Goal: Task Accomplishment & Management: Use online tool/utility

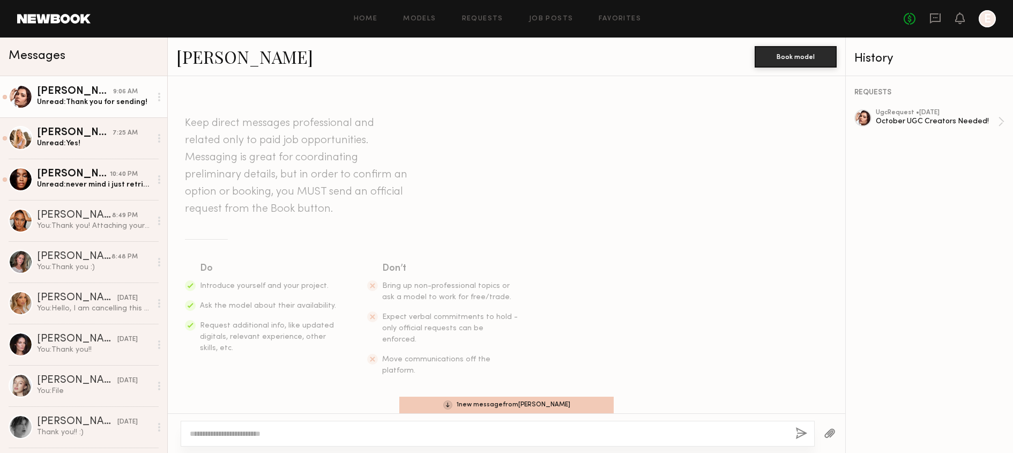
scroll to position [772, 0]
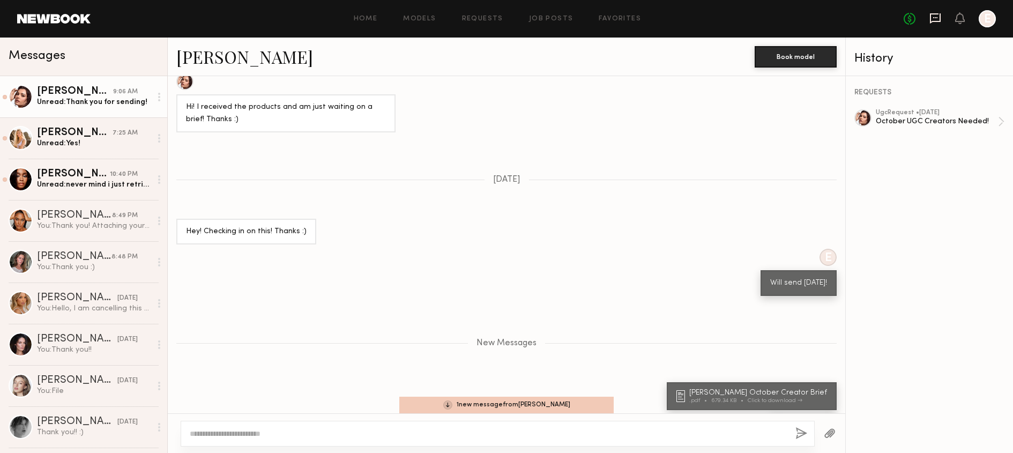
click at [935, 24] on icon at bounding box center [935, 18] width 12 height 12
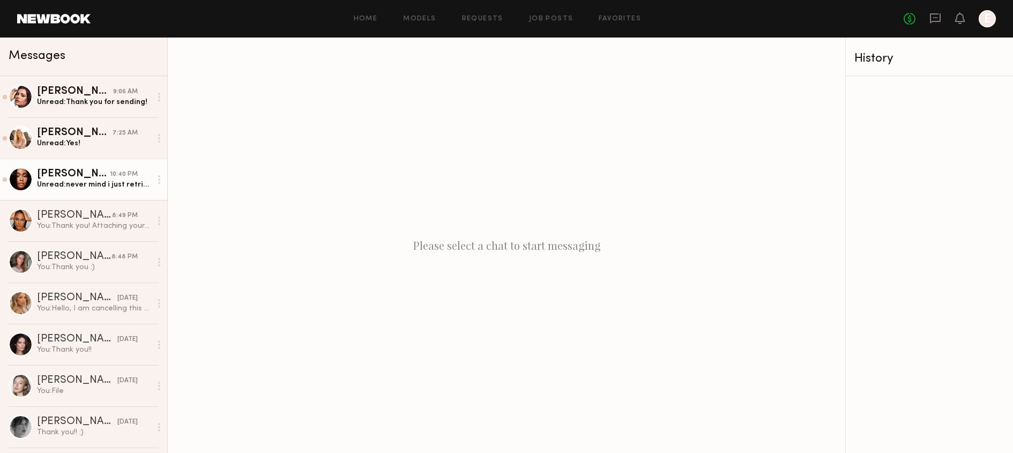
click at [74, 169] on div "Jordin W." at bounding box center [73, 174] width 73 height 11
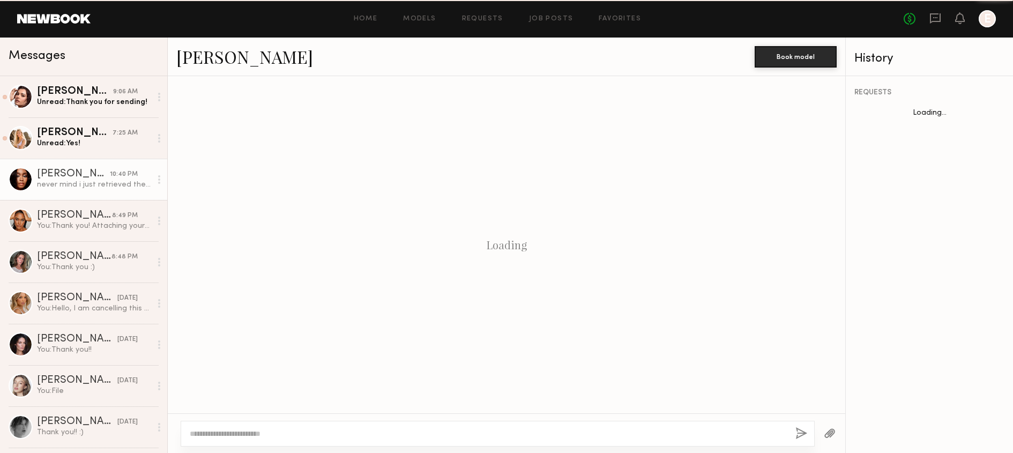
scroll to position [318, 0]
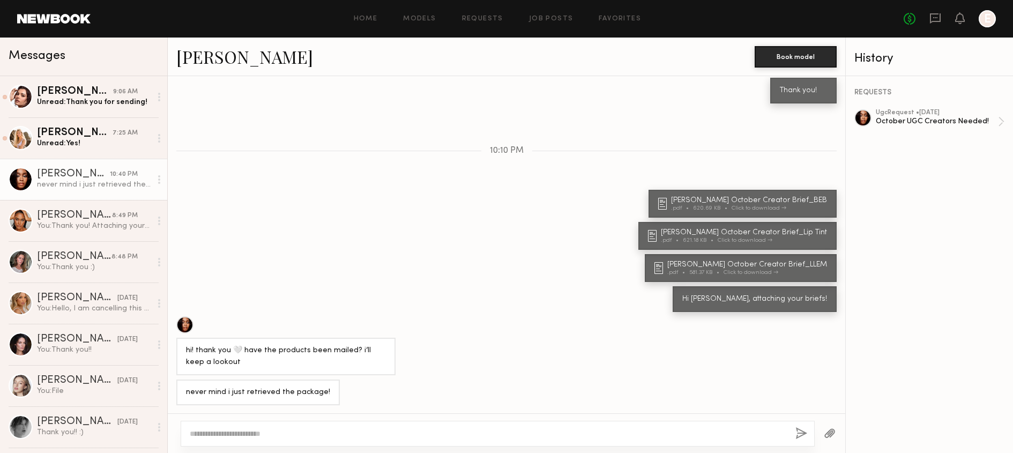
click at [159, 182] on circle at bounding box center [159, 183] width 2 height 2
click at [130, 207] on div "Mark unread" at bounding box center [128, 201] width 78 height 24
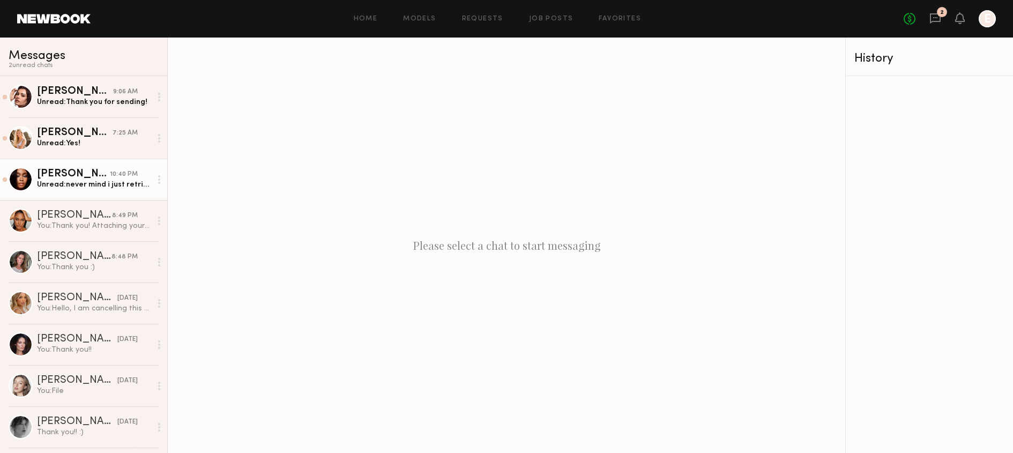
click at [86, 11] on header "Home Models Requests Job Posts Favorites Sign Out No fees up to $5,000 2 E" at bounding box center [506, 19] width 1013 height 38
click at [76, 18] on link at bounding box center [53, 19] width 73 height 10
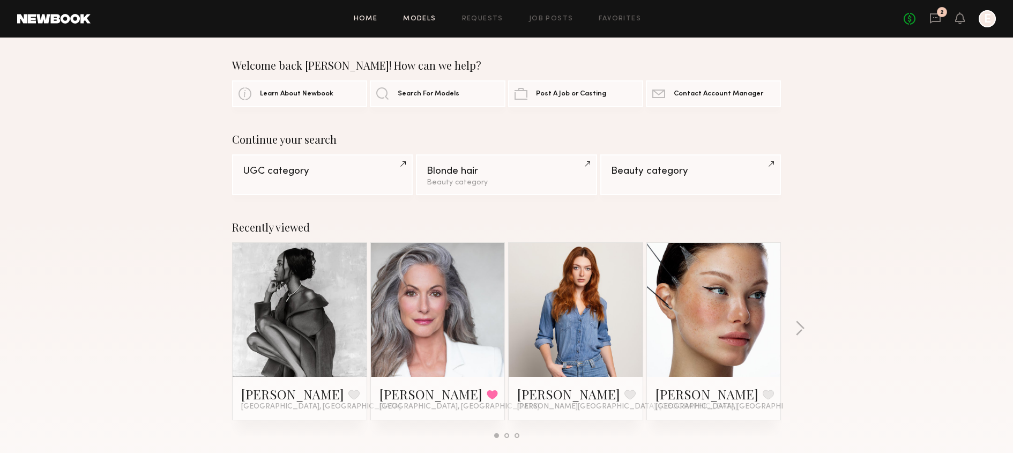
click at [427, 17] on link "Models" at bounding box center [419, 19] width 33 height 7
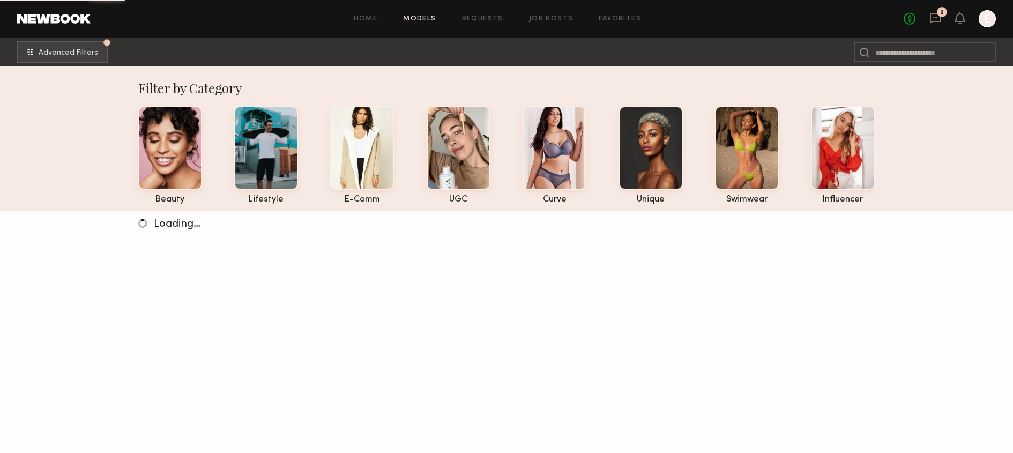
click at [507, 12] on div "Home Models Requests Job Posts Favorites Sign Out No fees up to $5,000 2 E" at bounding box center [543, 18] width 905 height 17
click at [500, 14] on div "Home Models Requests Job Posts Favorites Sign Out No fees up to $5,000 2 E" at bounding box center [543, 18] width 905 height 17
click at [494, 16] on link "Requests" at bounding box center [482, 19] width 41 height 7
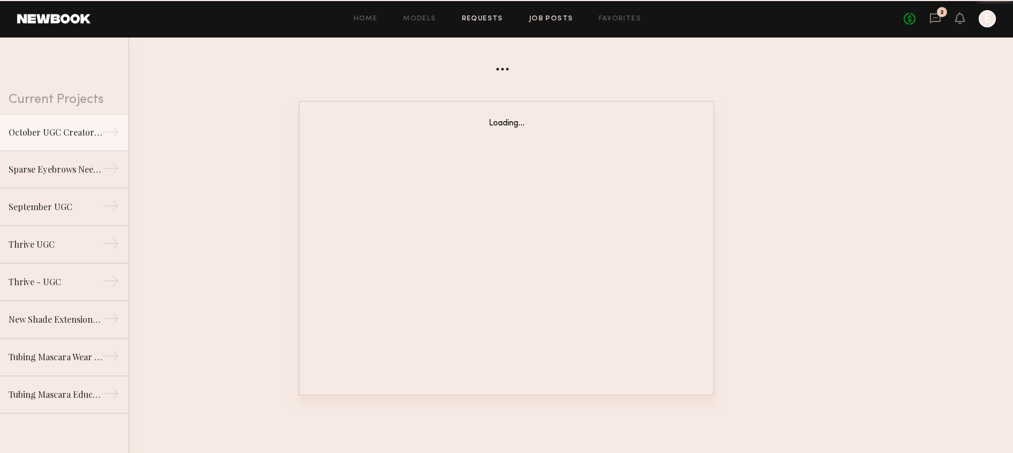
click at [561, 22] on link "Job Posts" at bounding box center [551, 19] width 44 height 7
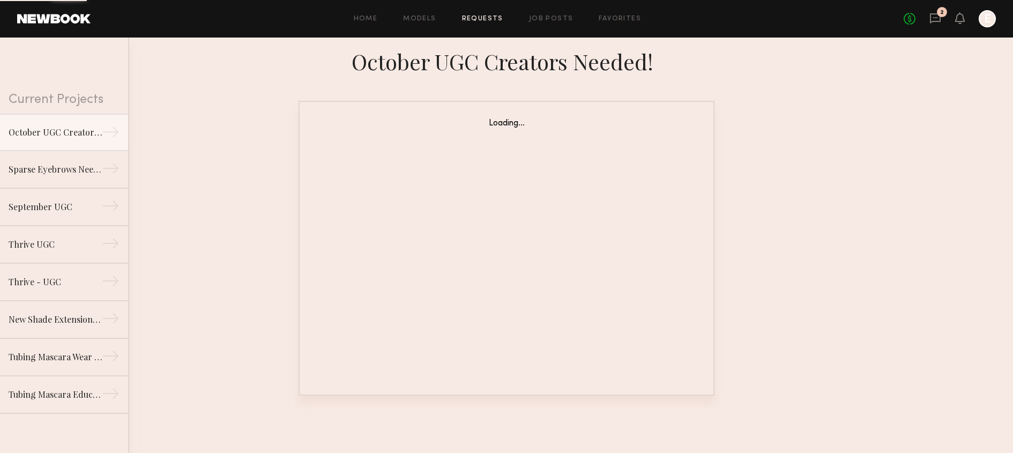
click at [417, 169] on div "Loading..." at bounding box center [506, 248] width 416 height 295
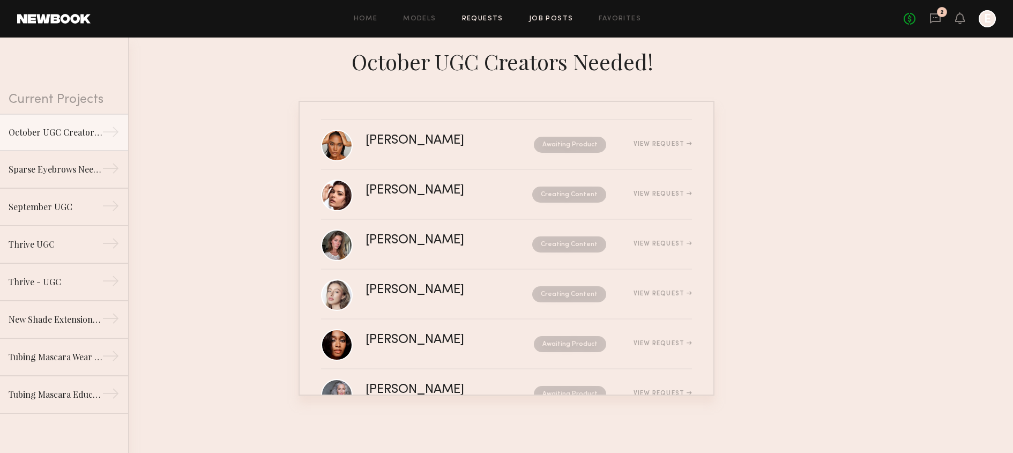
click at [551, 17] on link "Job Posts" at bounding box center [551, 19] width 44 height 7
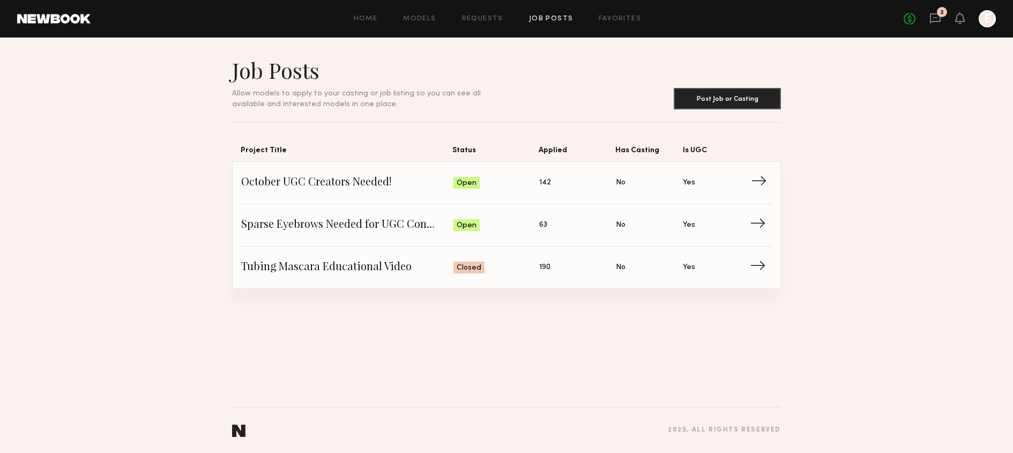
click at [462, 177] on div "Open" at bounding box center [466, 183] width 26 height 12
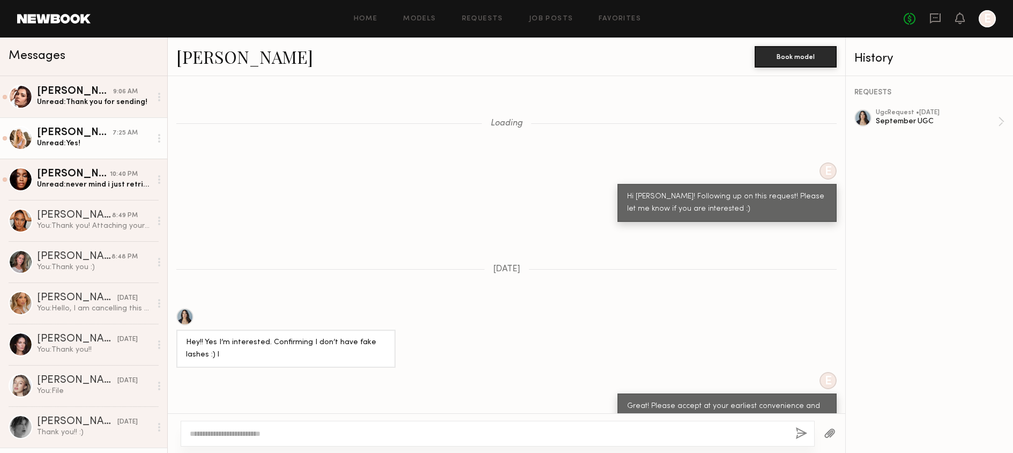
scroll to position [1402, 0]
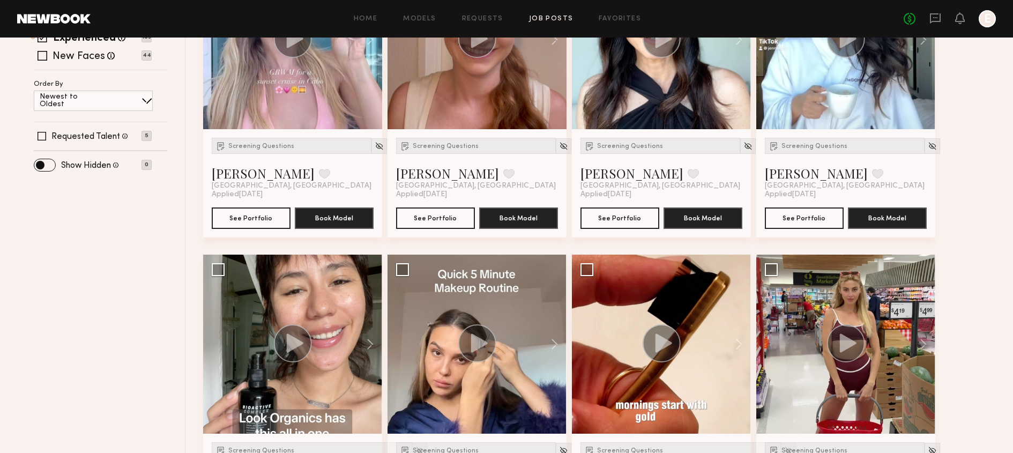
scroll to position [400, 0]
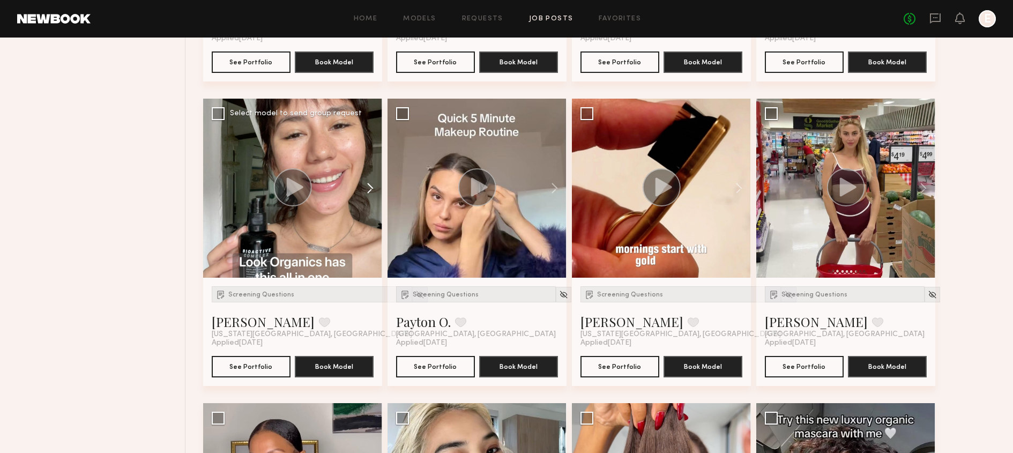
click at [371, 191] on button at bounding box center [365, 188] width 34 height 179
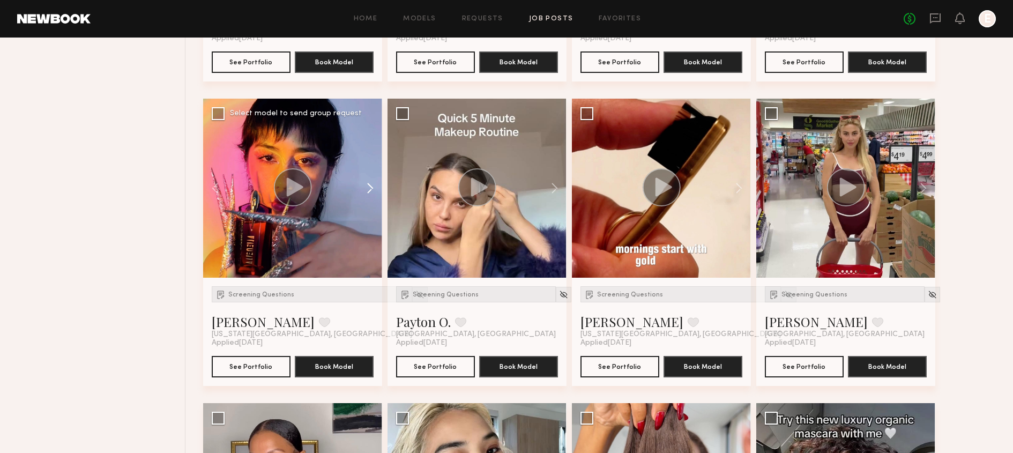
click at [371, 191] on button at bounding box center [365, 188] width 34 height 179
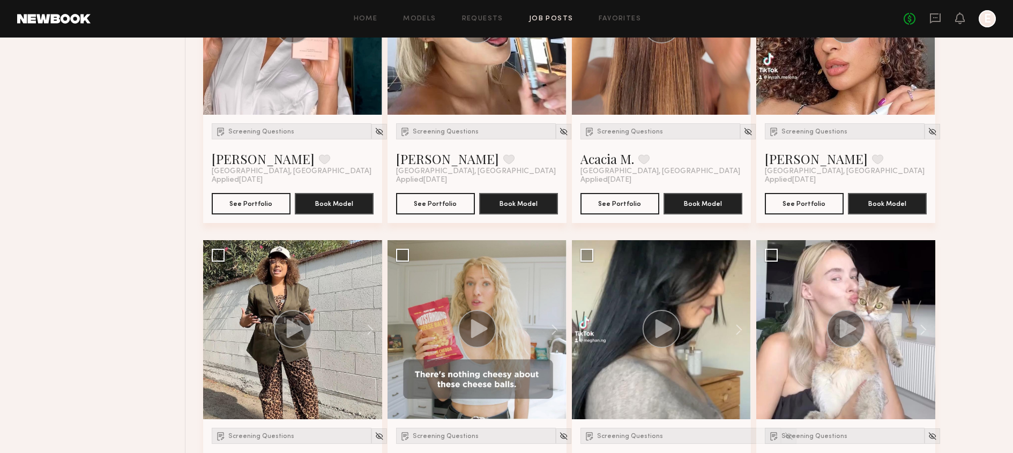
scroll to position [939, 0]
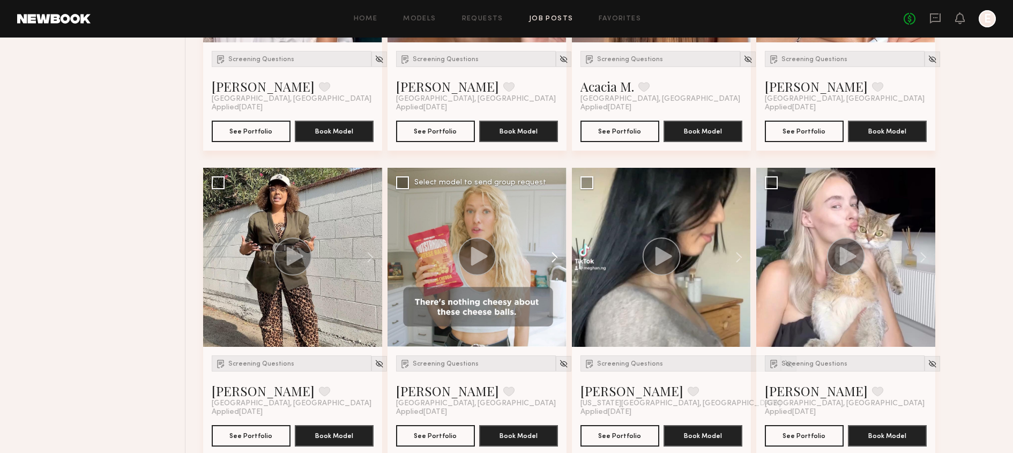
click at [546, 258] on button at bounding box center [549, 257] width 34 height 179
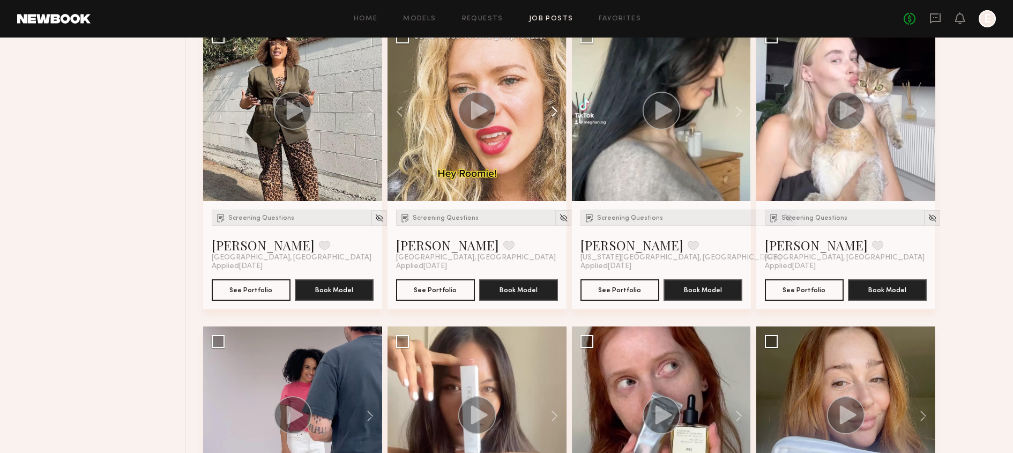
scroll to position [1259, 0]
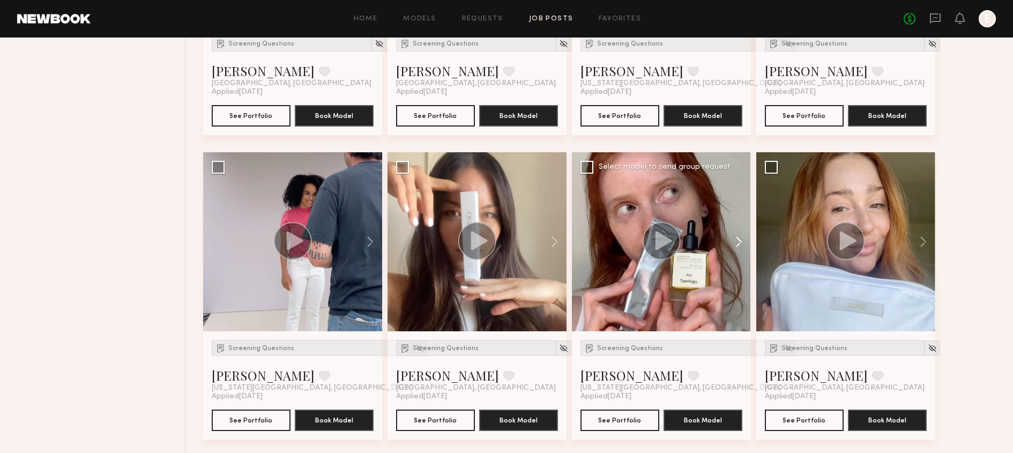
click at [733, 245] on button at bounding box center [733, 241] width 34 height 179
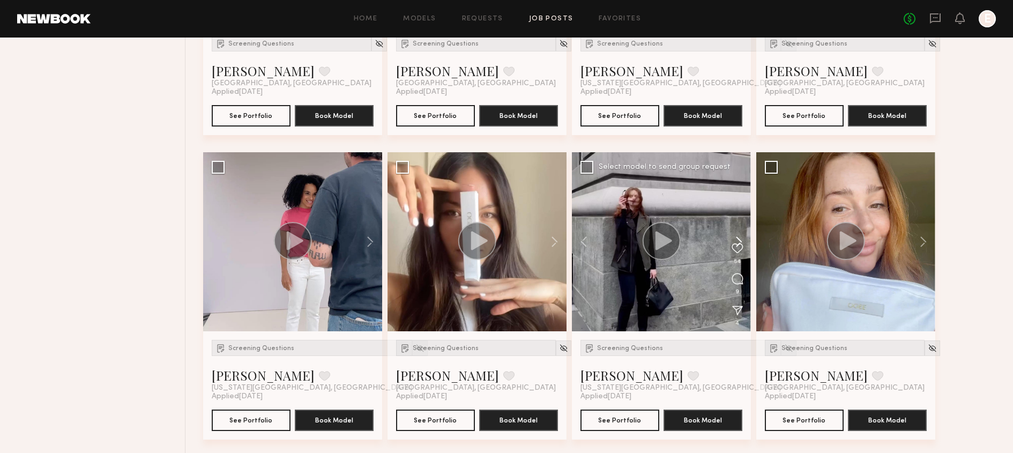
click at [733, 245] on button at bounding box center [733, 241] width 34 height 179
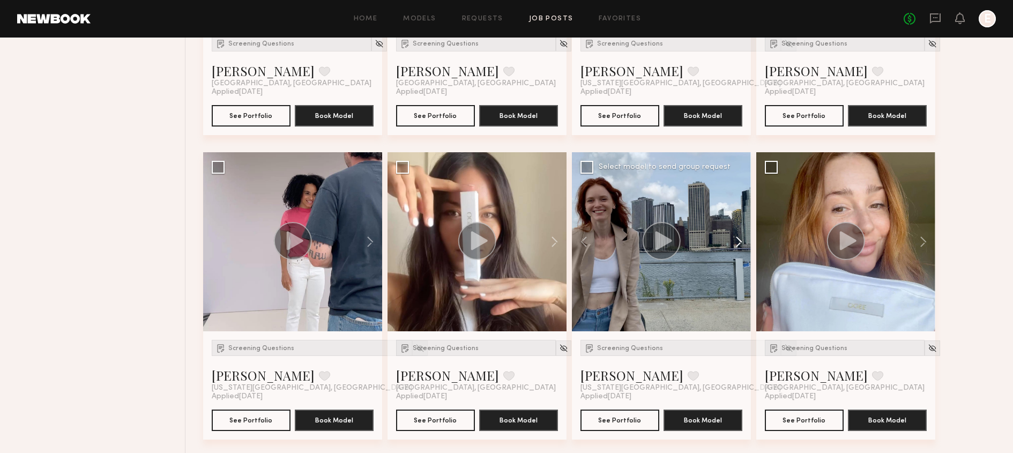
click at [733, 245] on button at bounding box center [733, 241] width 34 height 179
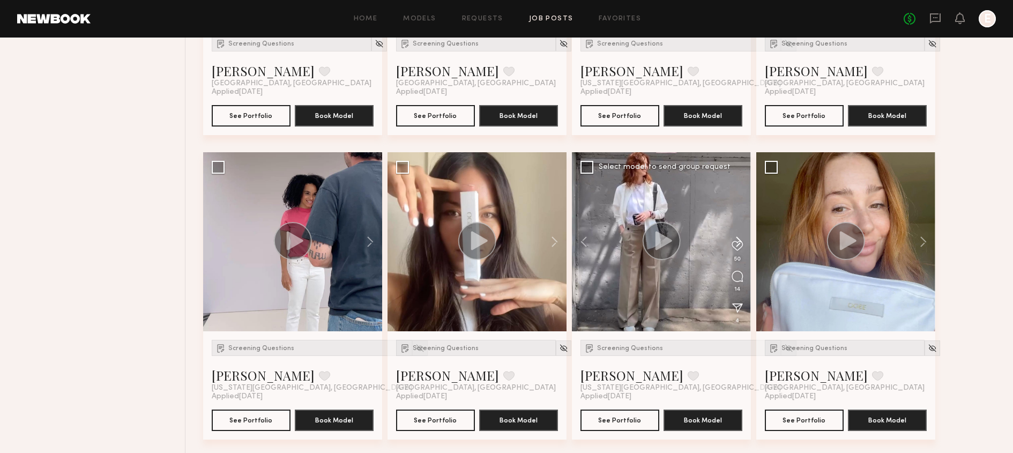
click at [733, 245] on button at bounding box center [733, 241] width 34 height 179
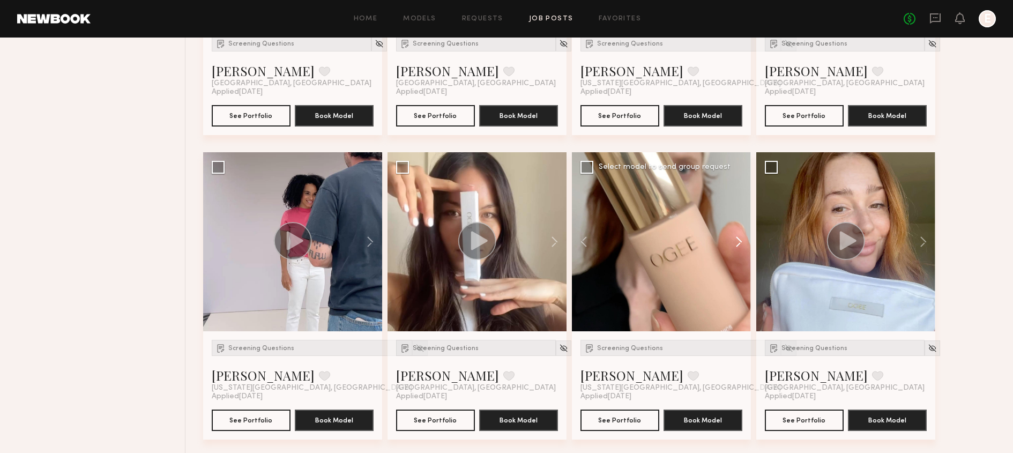
click at [733, 245] on button at bounding box center [733, 241] width 34 height 179
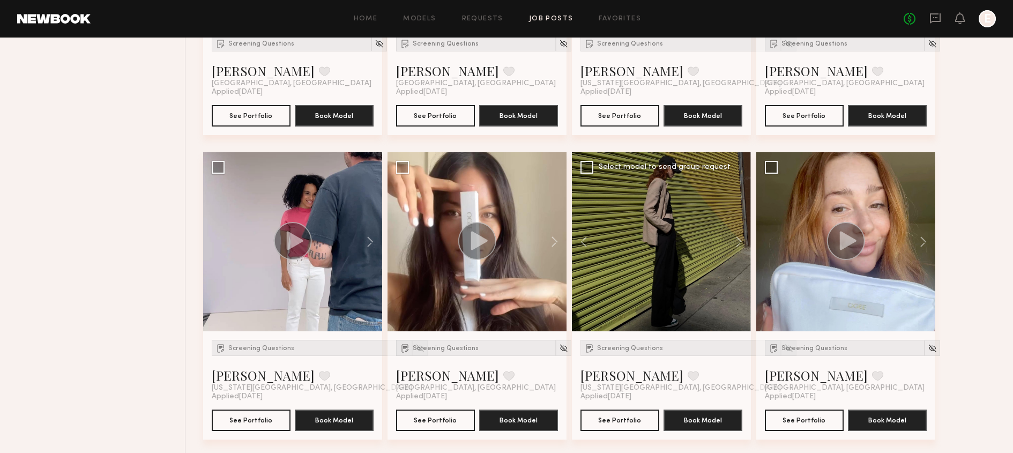
click at [660, 292] on div at bounding box center [661, 241] width 179 height 179
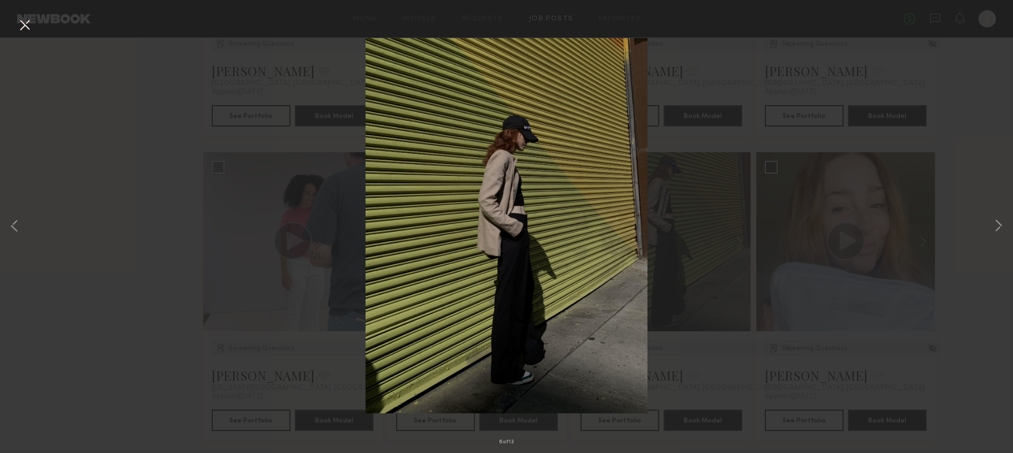
click at [30, 32] on button at bounding box center [24, 25] width 17 height 19
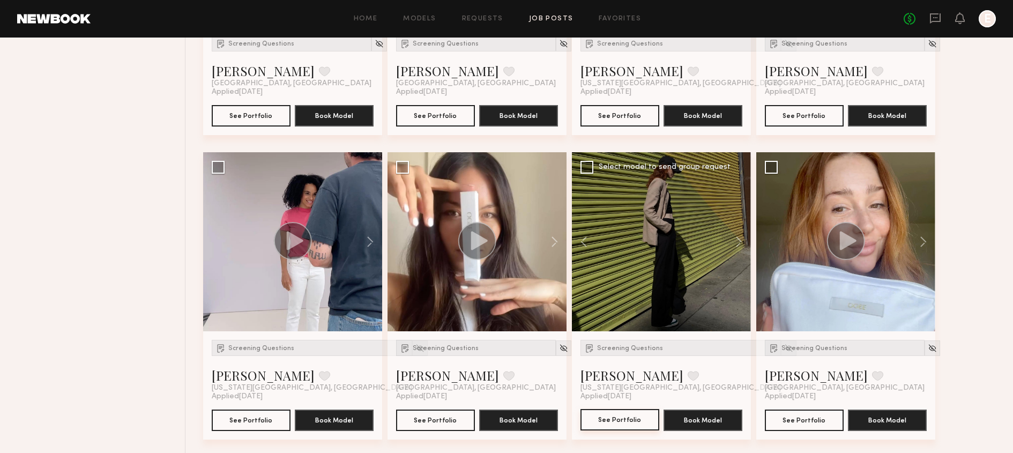
click at [630, 421] on button "See Portfolio" at bounding box center [619, 419] width 79 height 21
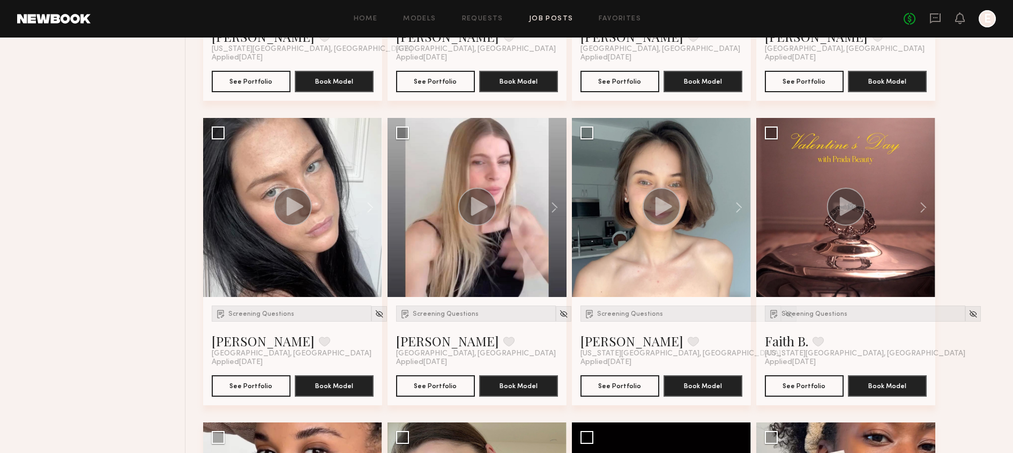
scroll to position [2578, 0]
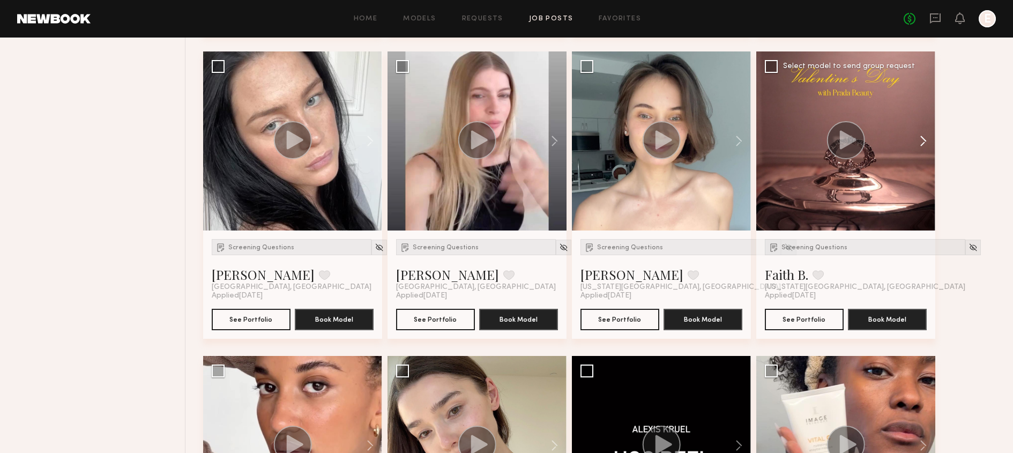
click at [922, 139] on button at bounding box center [918, 140] width 34 height 179
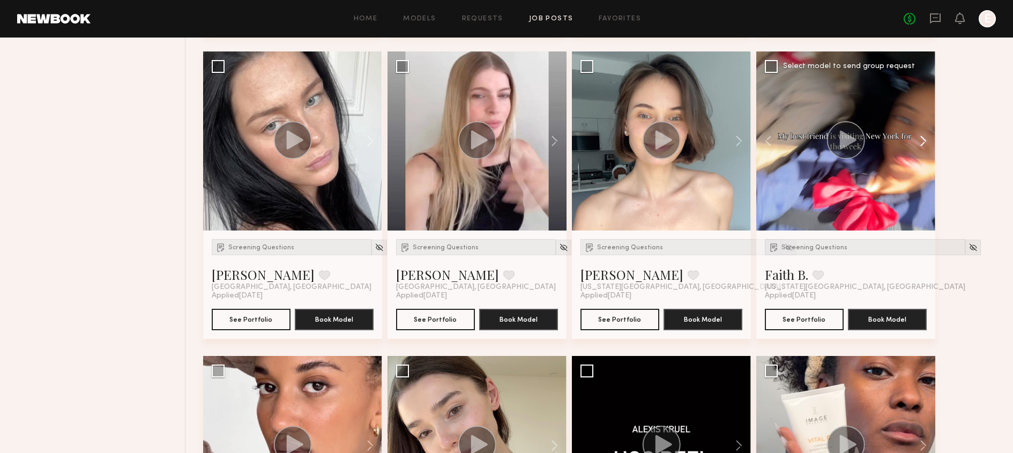
click at [922, 139] on button at bounding box center [918, 140] width 34 height 179
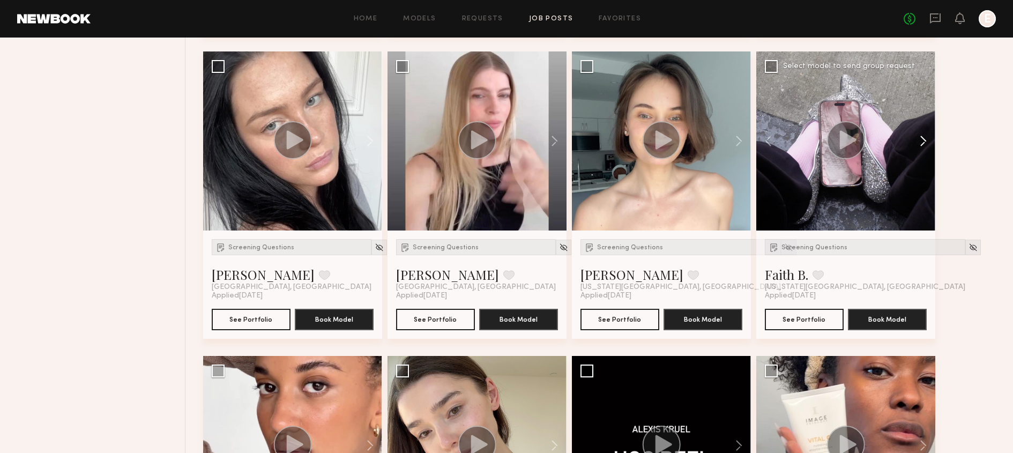
click at [922, 139] on button at bounding box center [918, 140] width 34 height 179
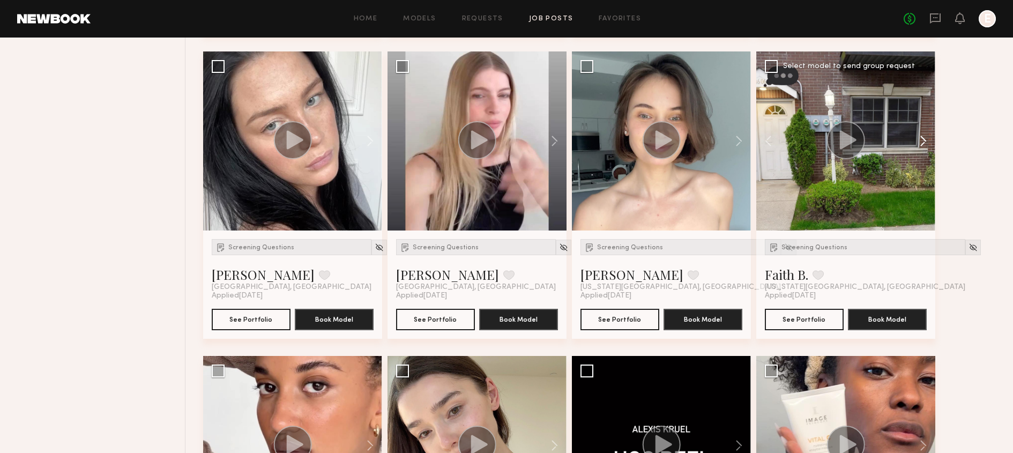
click at [922, 139] on button at bounding box center [918, 140] width 34 height 179
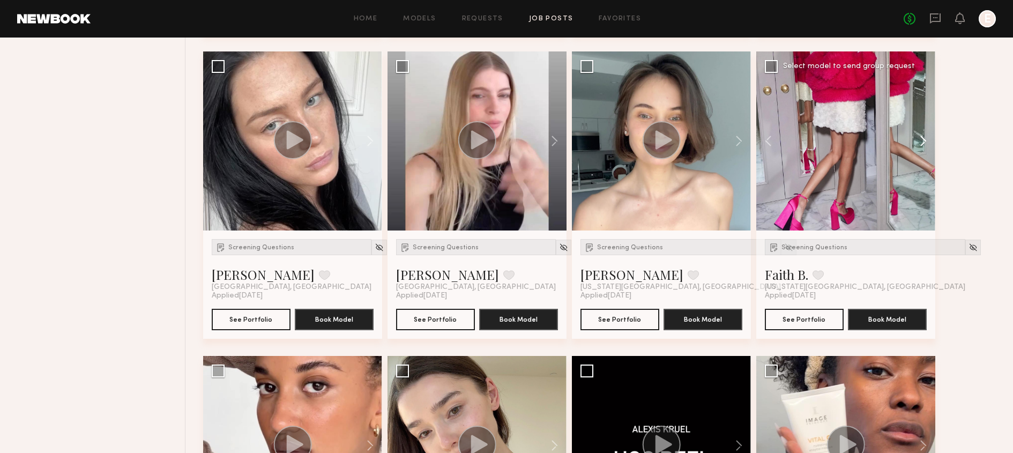
click at [922, 139] on button at bounding box center [918, 140] width 34 height 179
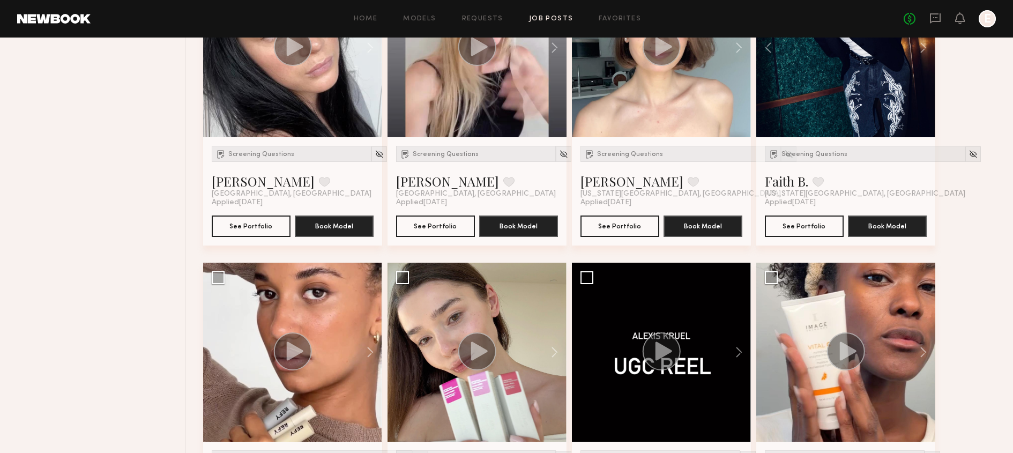
scroll to position [2834, 0]
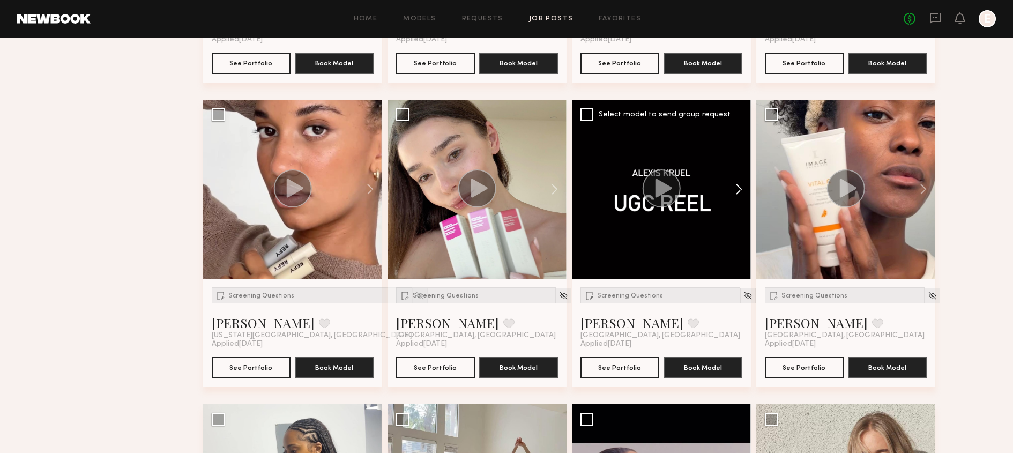
click at [747, 189] on button at bounding box center [733, 189] width 34 height 179
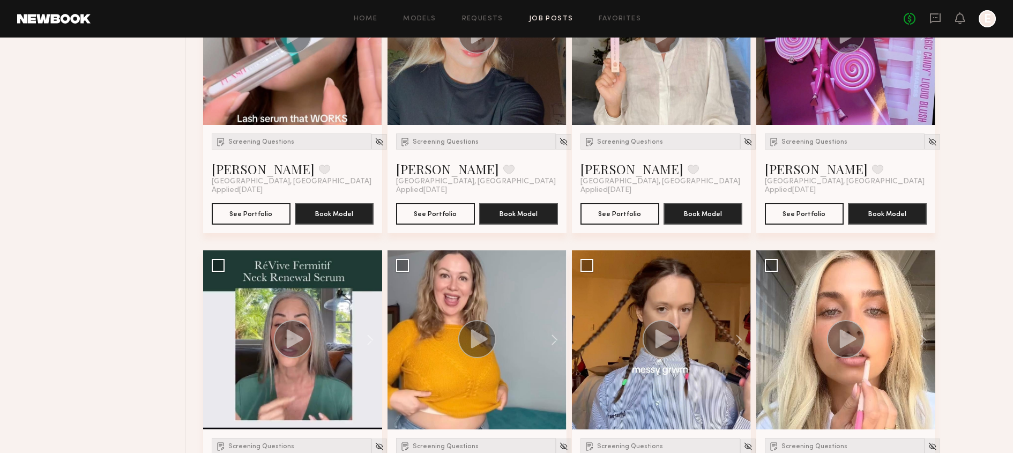
scroll to position [4207, 0]
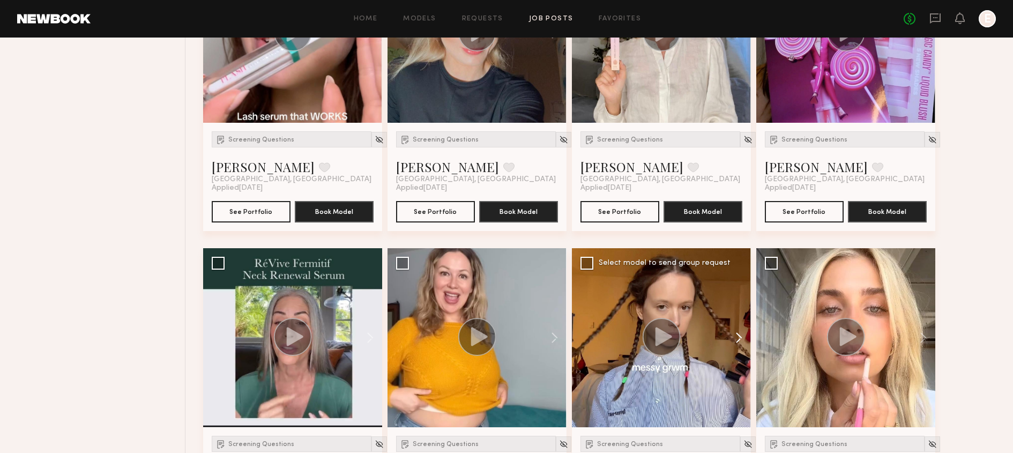
click at [740, 332] on button at bounding box center [733, 337] width 34 height 179
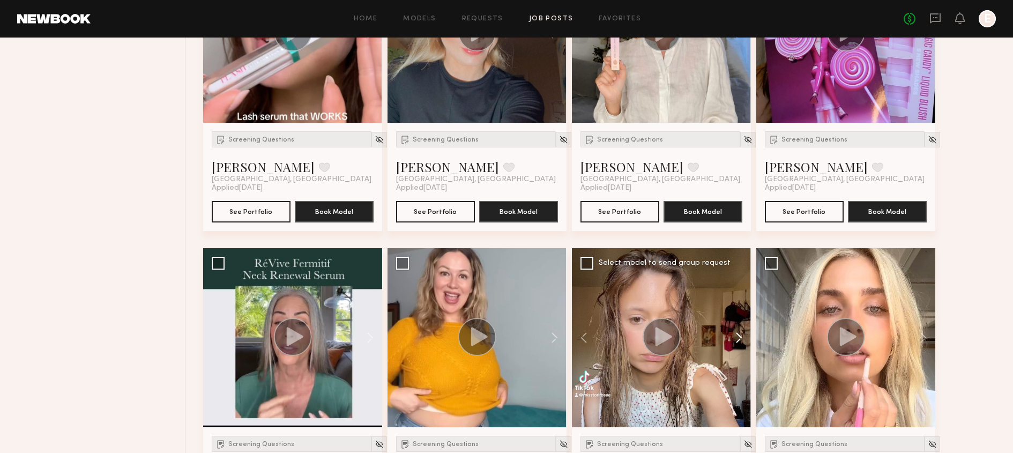
click at [740, 332] on button at bounding box center [733, 337] width 34 height 179
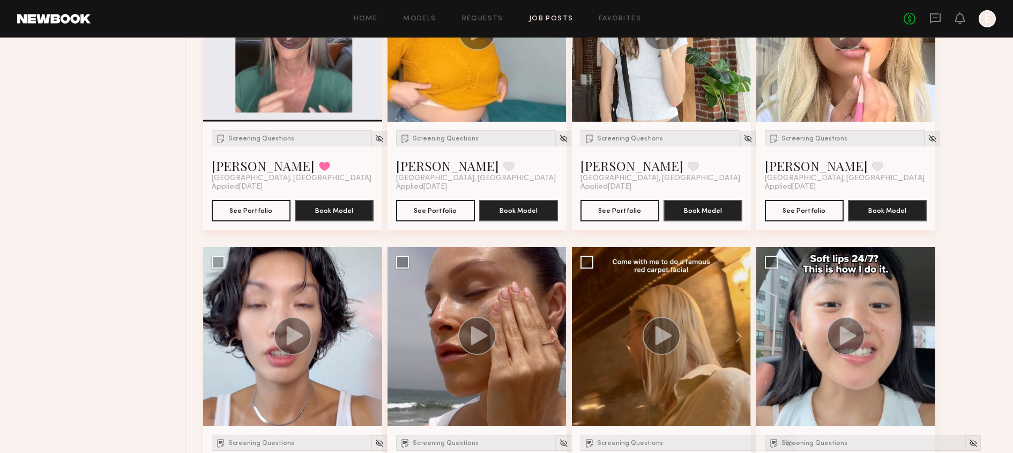
scroll to position [4514, 0]
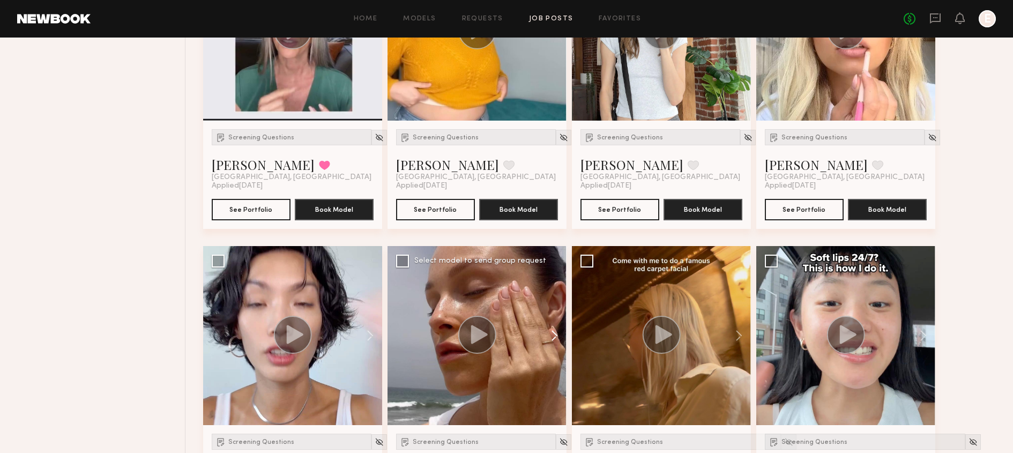
click at [554, 336] on button at bounding box center [549, 335] width 34 height 179
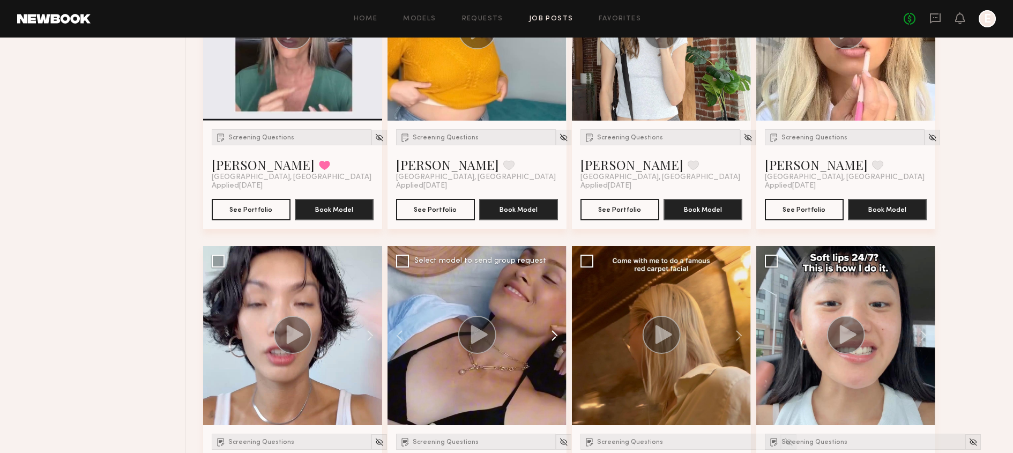
click at [554, 336] on button at bounding box center [549, 335] width 34 height 179
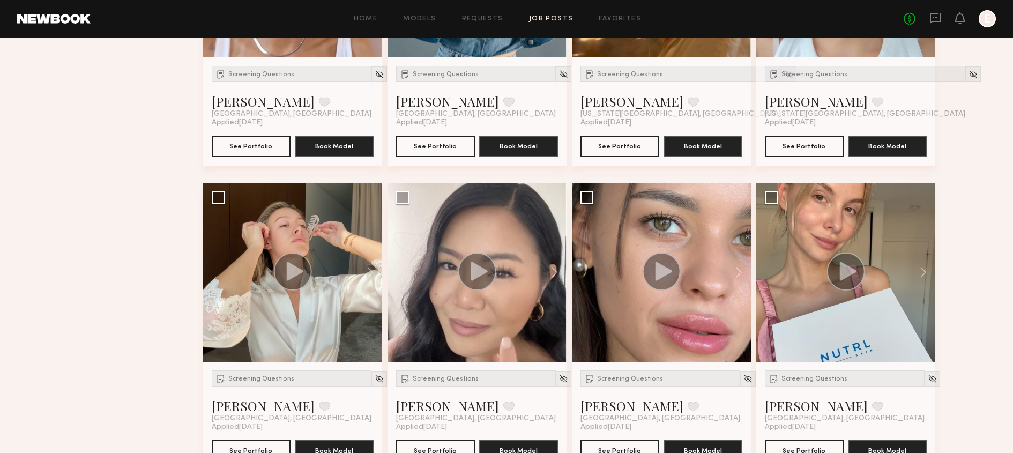
scroll to position [4881, 0]
click at [375, 281] on button at bounding box center [365, 272] width 34 height 179
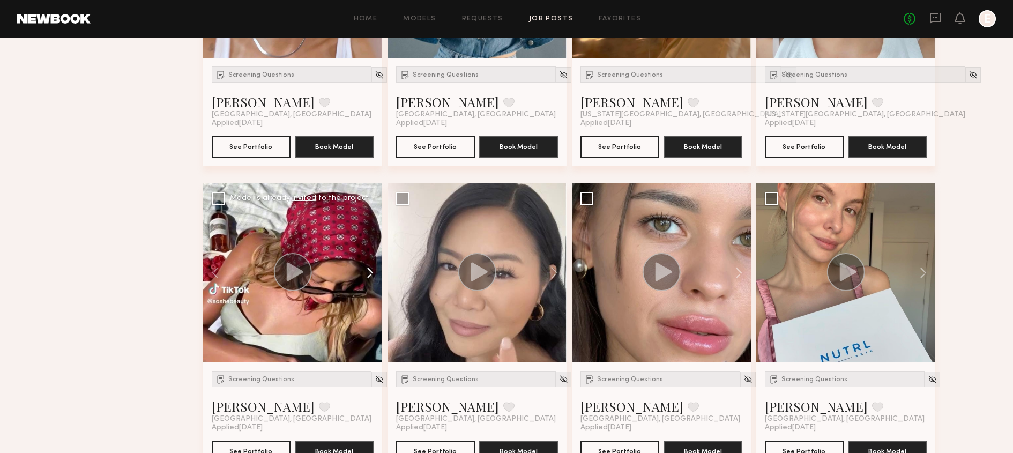
click at [375, 281] on button at bounding box center [365, 272] width 34 height 179
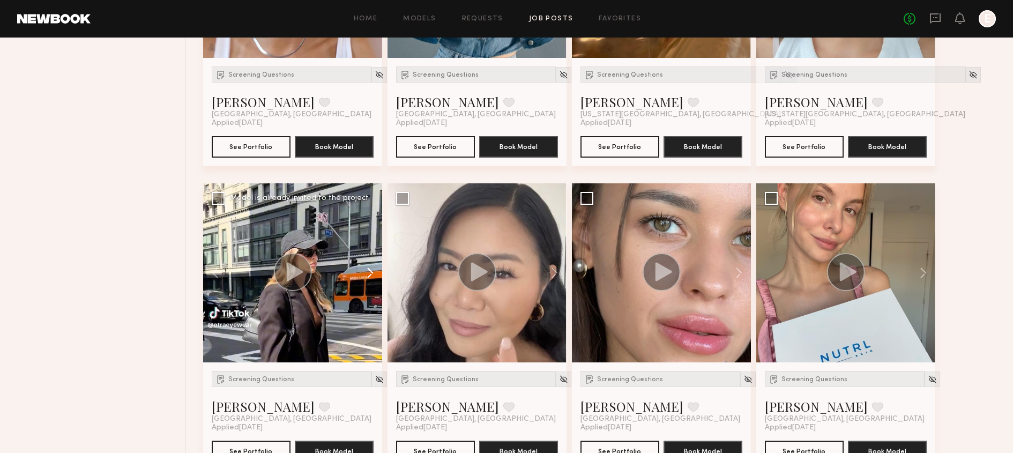
scroll to position [5190, 0]
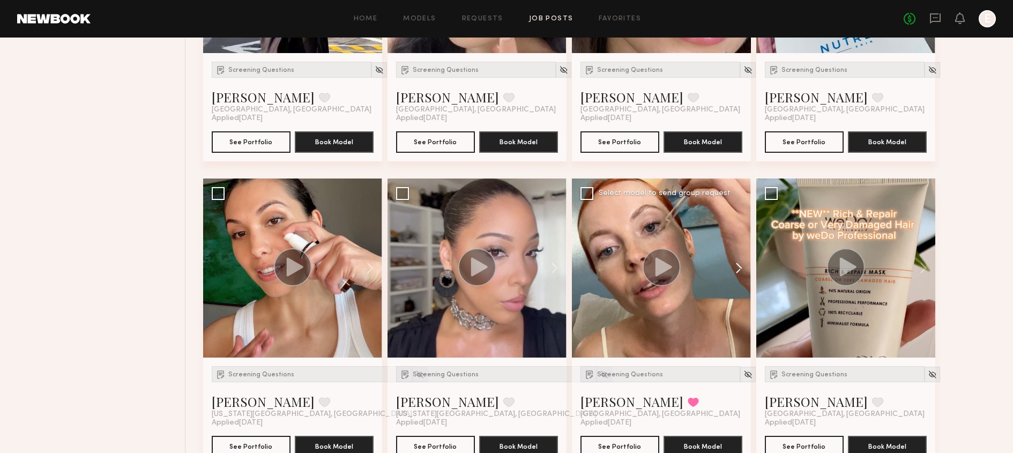
click at [740, 263] on button at bounding box center [733, 267] width 34 height 179
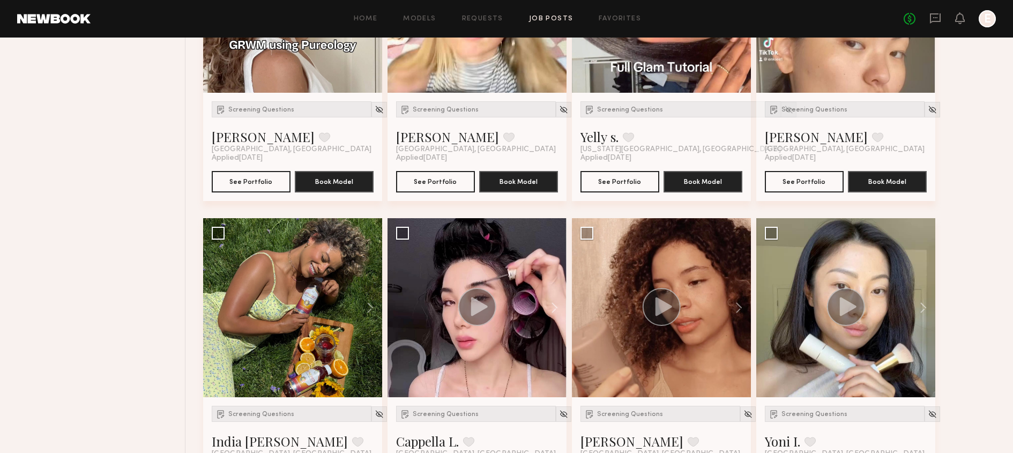
scroll to position [5760, 0]
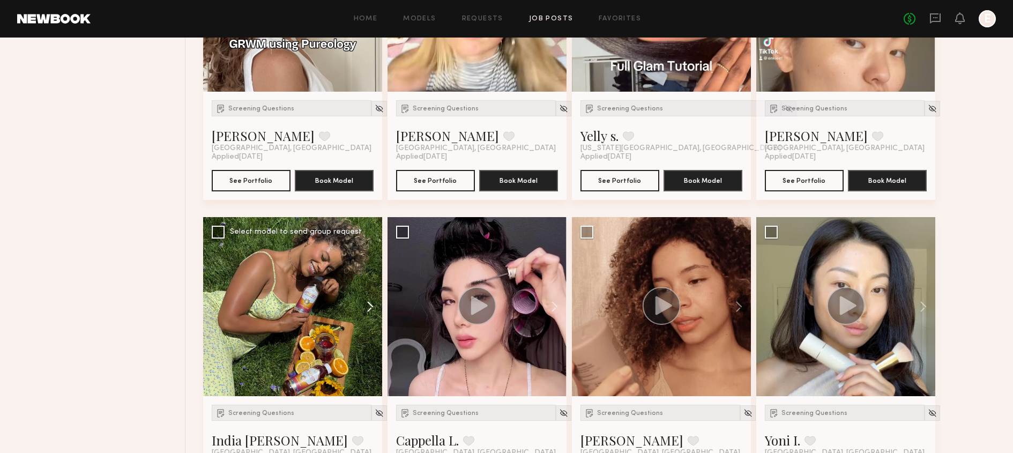
click at [369, 309] on button at bounding box center [365, 306] width 34 height 179
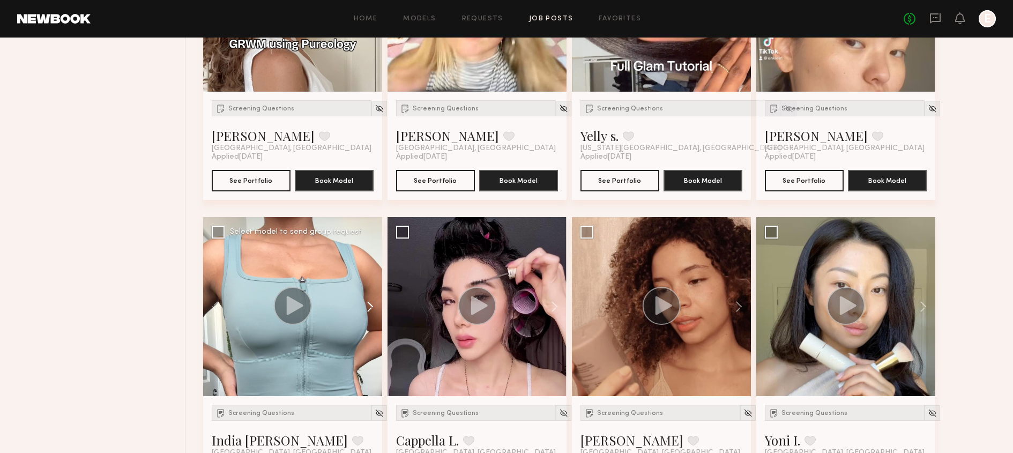
click at [375, 308] on button at bounding box center [365, 306] width 34 height 179
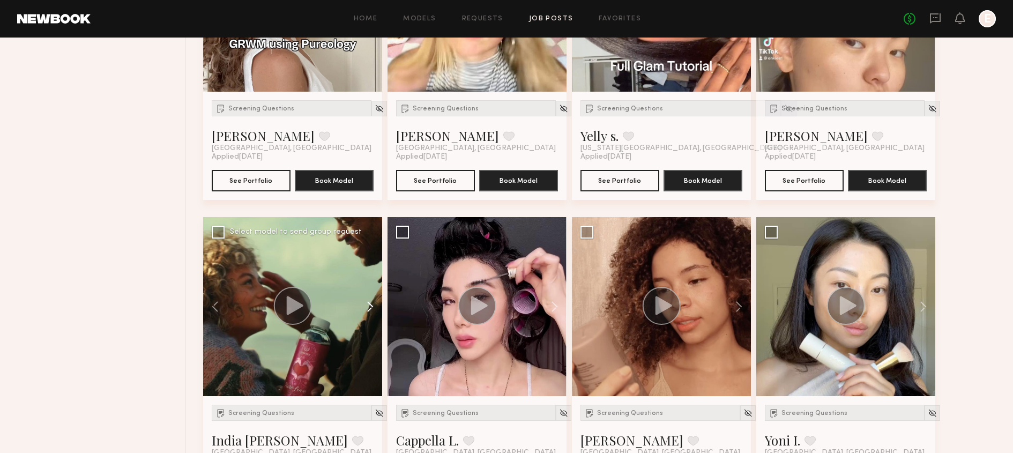
click at [375, 308] on button at bounding box center [365, 306] width 34 height 179
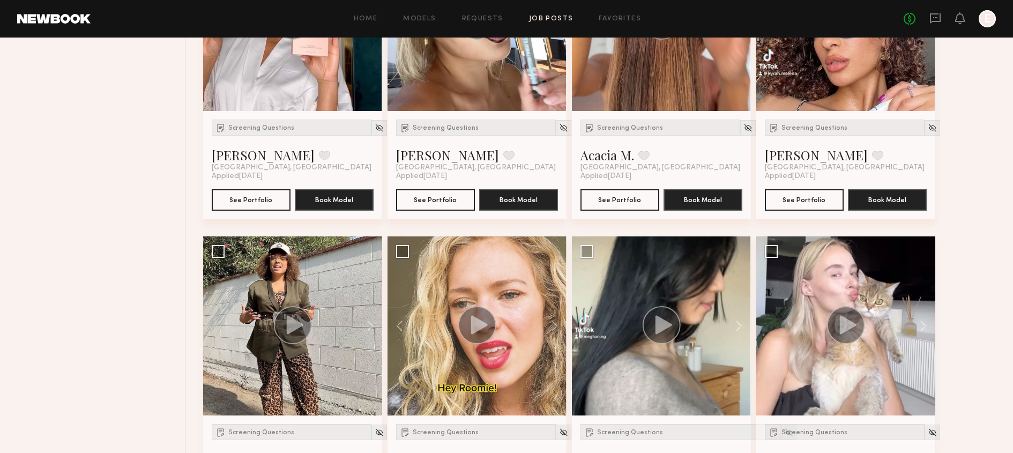
scroll to position [327, 0]
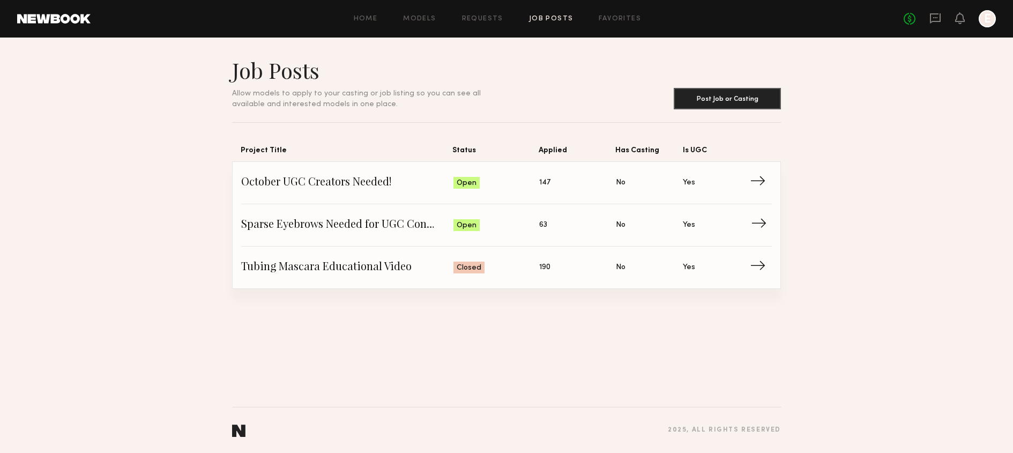
click at [337, 230] on span "Sparse Eyebrows Needed for UGC Content!" at bounding box center [347, 225] width 212 height 16
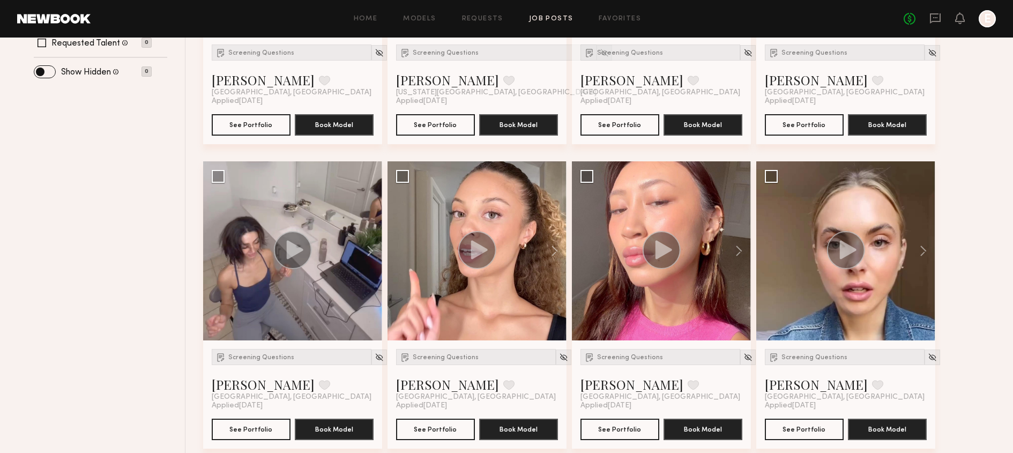
scroll to position [308, 0]
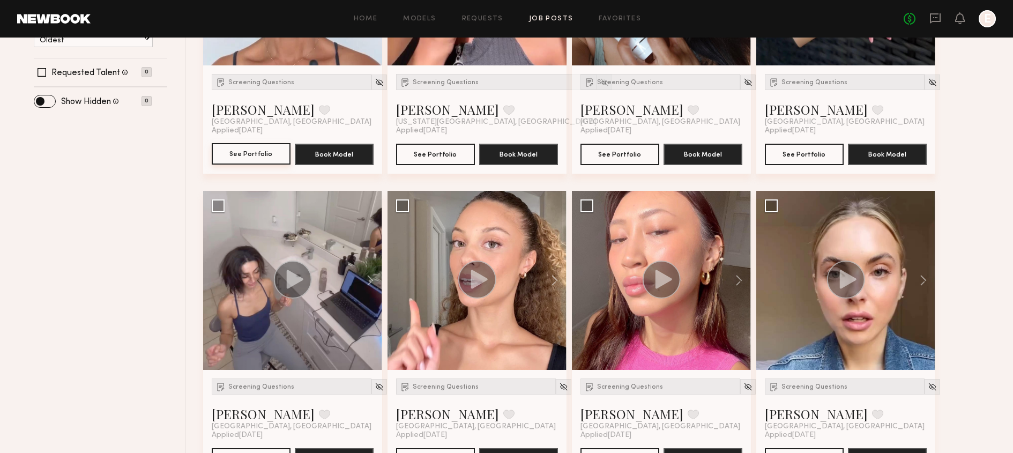
click at [250, 157] on button "See Portfolio" at bounding box center [251, 153] width 79 height 21
